Goal: Transaction & Acquisition: Purchase product/service

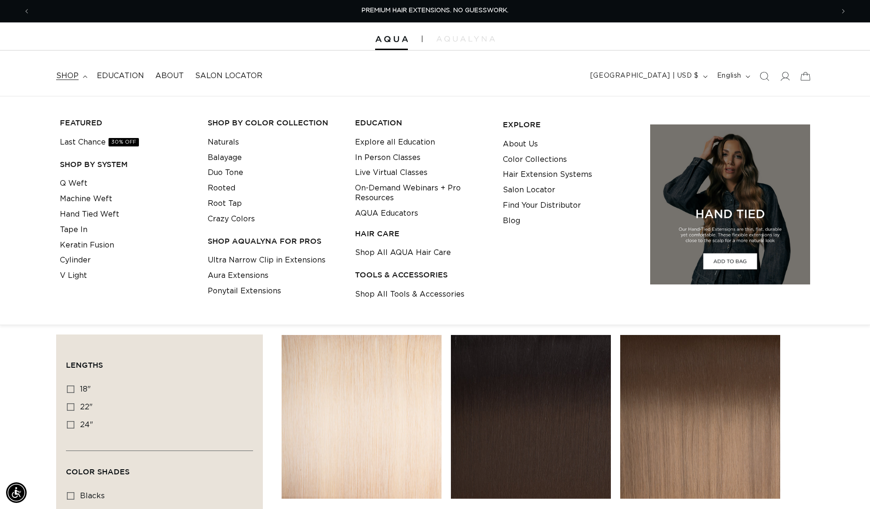
scroll to position [0, 1604]
click at [78, 275] on link "V Light" at bounding box center [73, 275] width 27 height 15
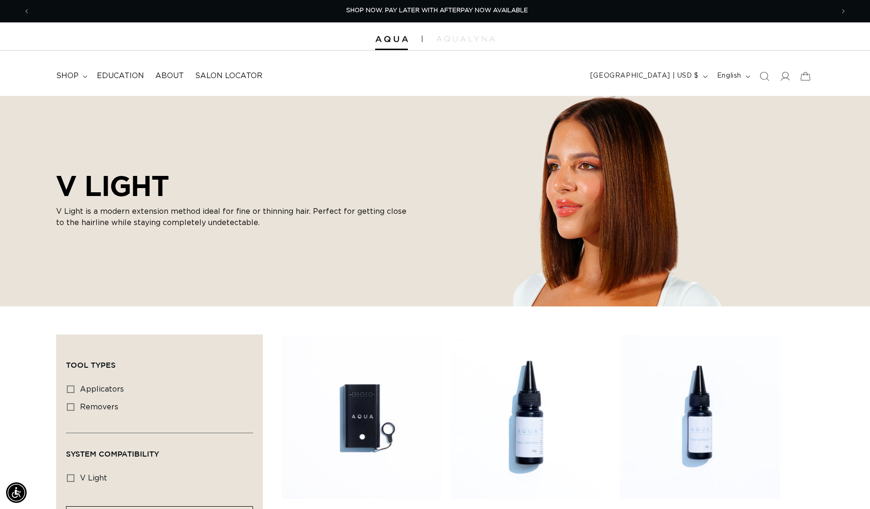
scroll to position [0, 1604]
click at [78, 78] on span "shop" at bounding box center [67, 76] width 22 height 10
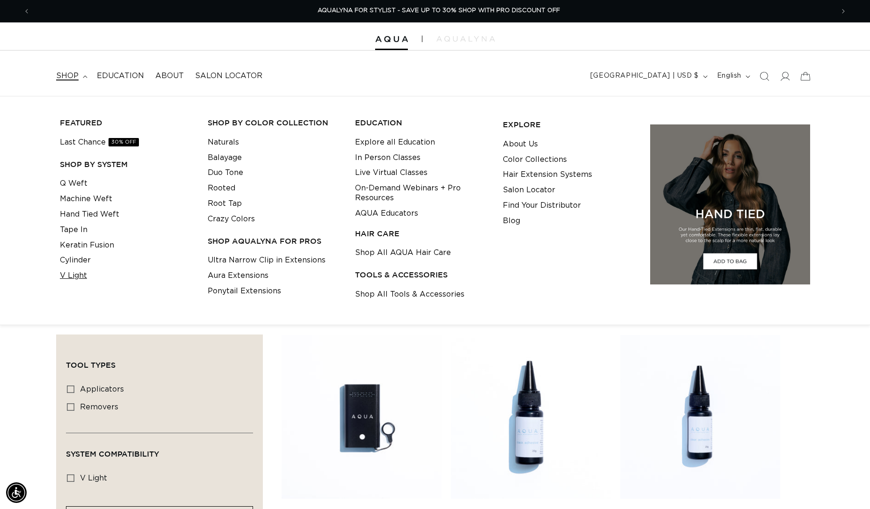
click at [75, 272] on link "V Light" at bounding box center [73, 275] width 27 height 15
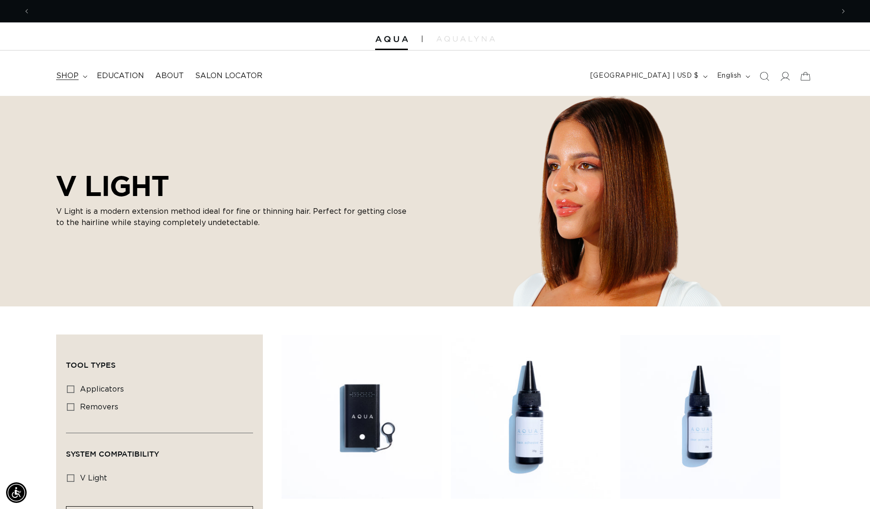
scroll to position [0, 1604]
click at [67, 78] on span "shop" at bounding box center [67, 76] width 22 height 10
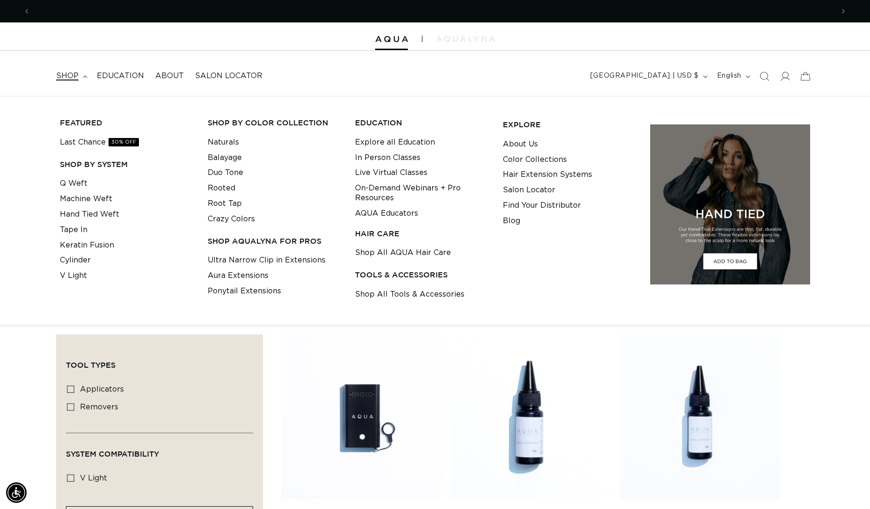
scroll to position [0, 0]
